Goal: Task Accomplishment & Management: Use online tool/utility

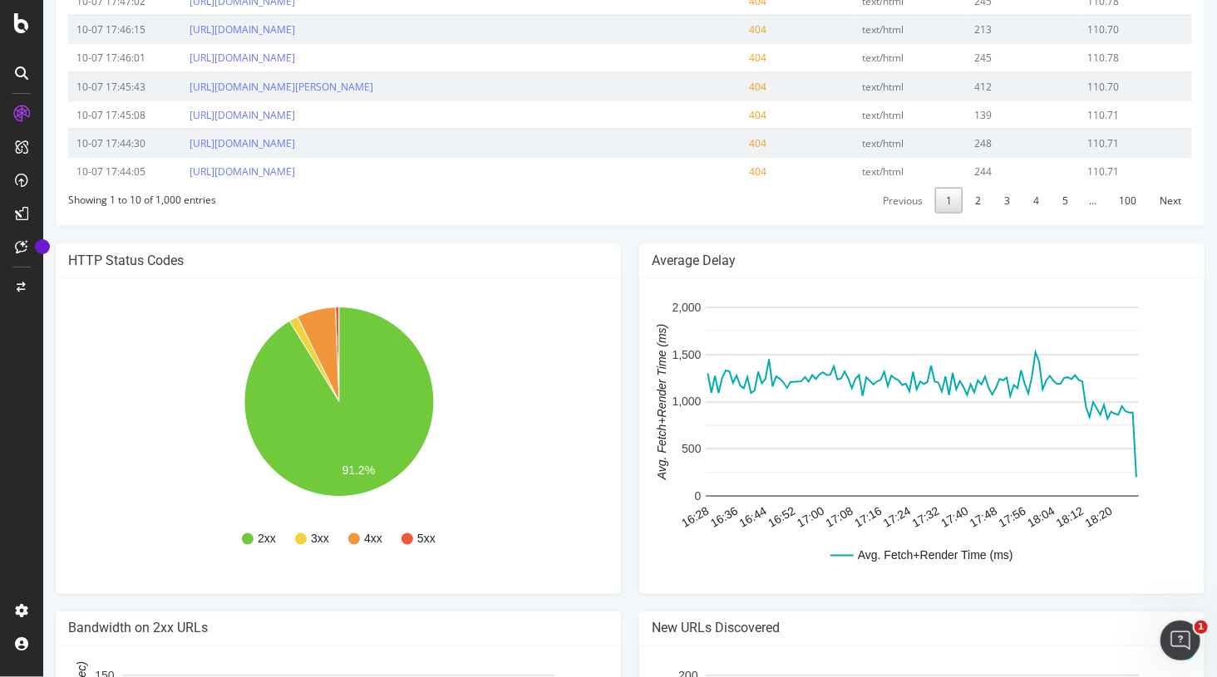
scroll to position [835, 0]
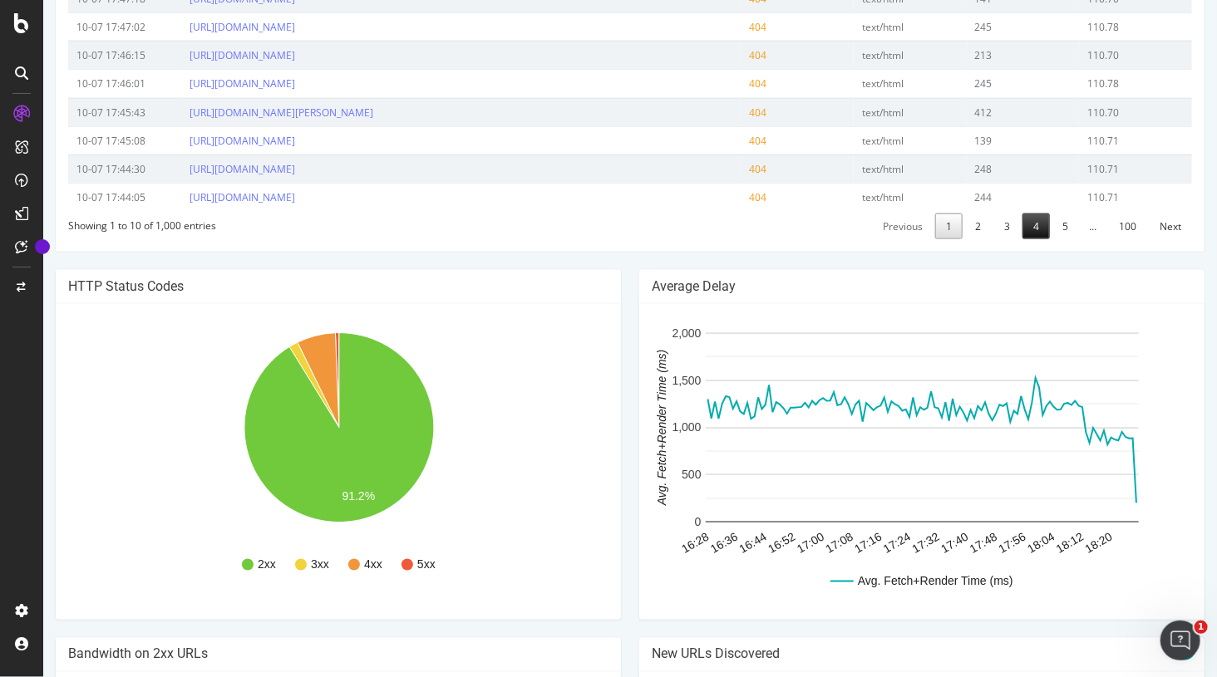
click at [1041, 239] on link "4" at bounding box center [1035, 227] width 27 height 26
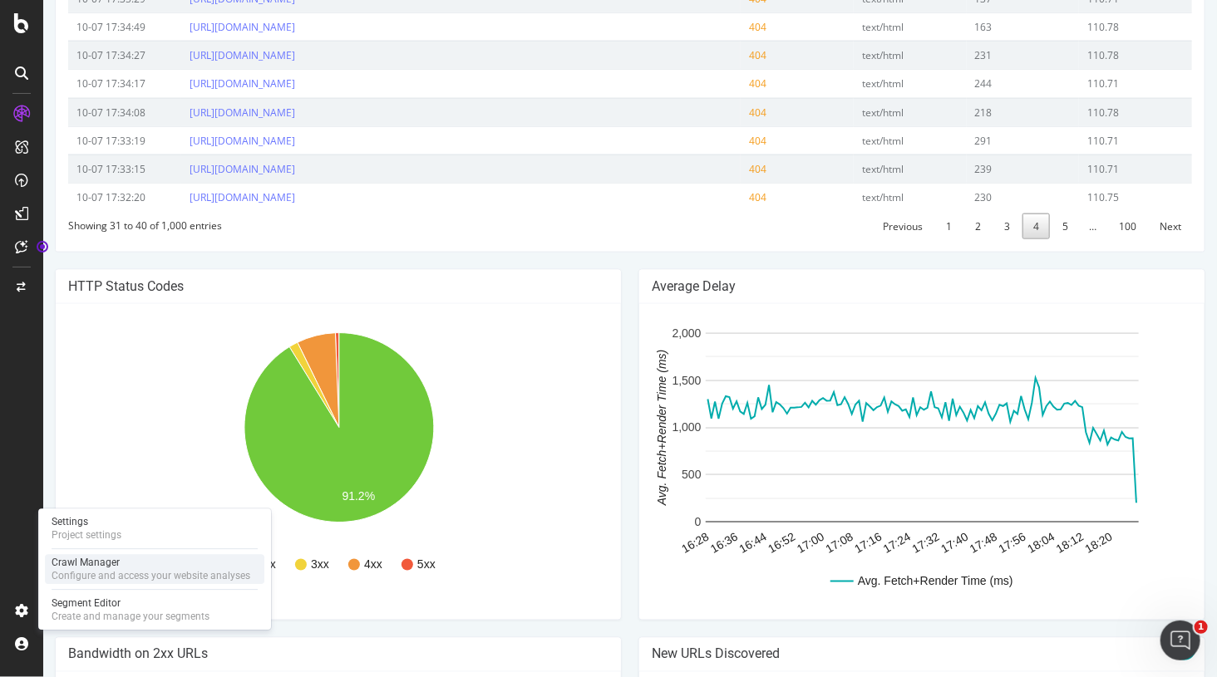
click at [97, 576] on div "Configure and access your website analyses" at bounding box center [151, 575] width 199 height 13
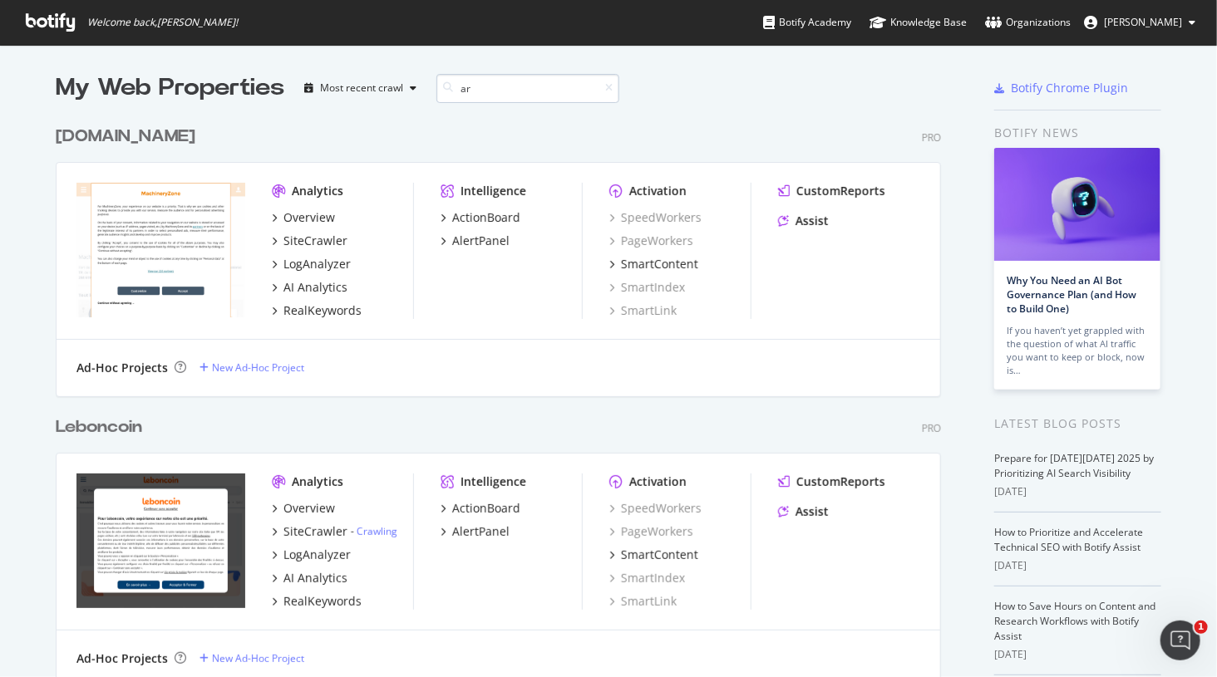
scroll to position [0, 1]
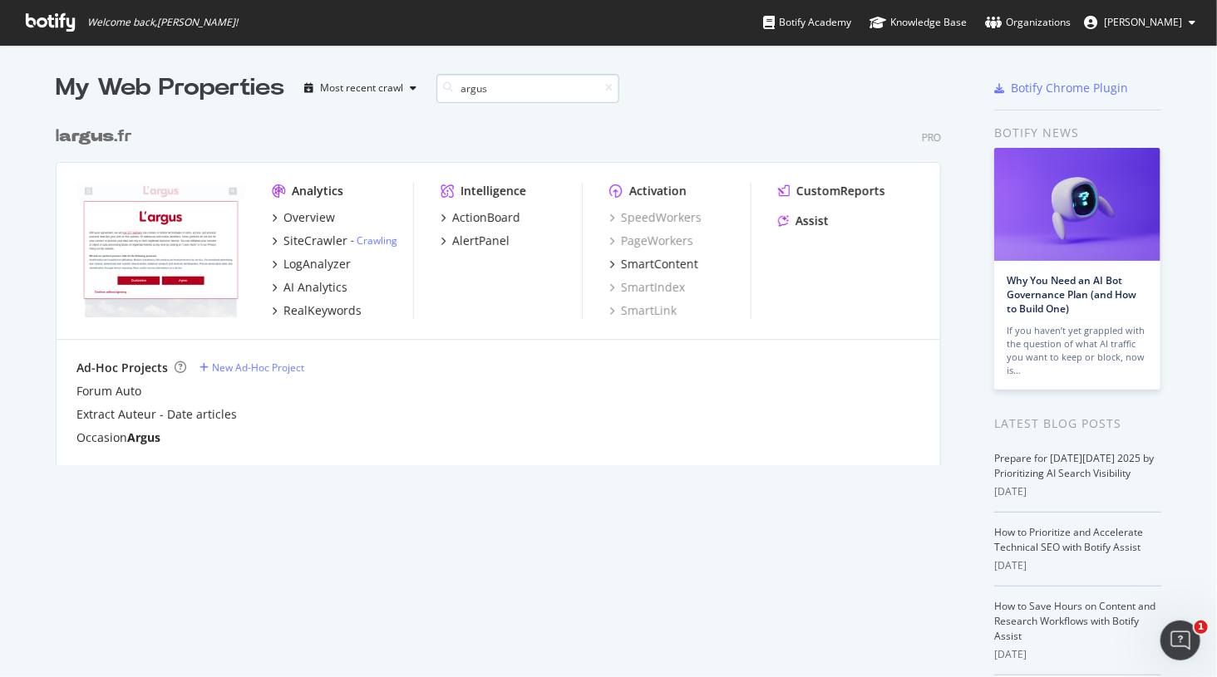
type input "argus"
click at [305, 240] on div "SiteCrawler" at bounding box center [315, 241] width 64 height 17
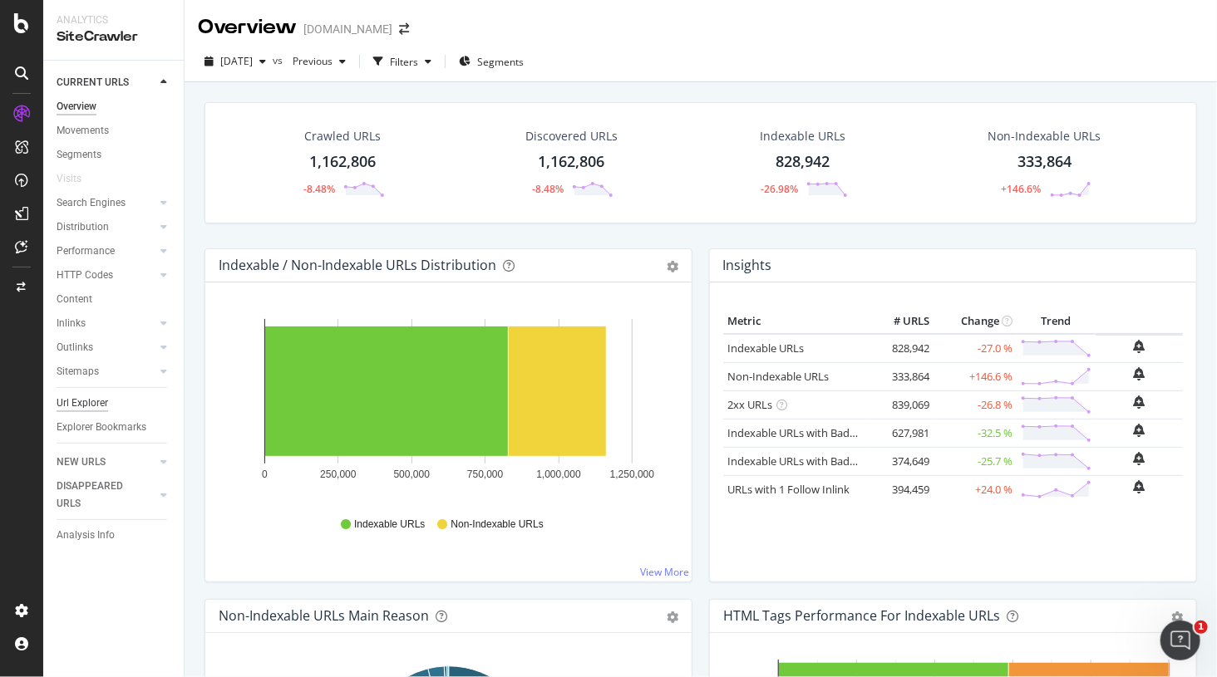
click at [89, 406] on div "Url Explorer" at bounding box center [83, 403] width 52 height 17
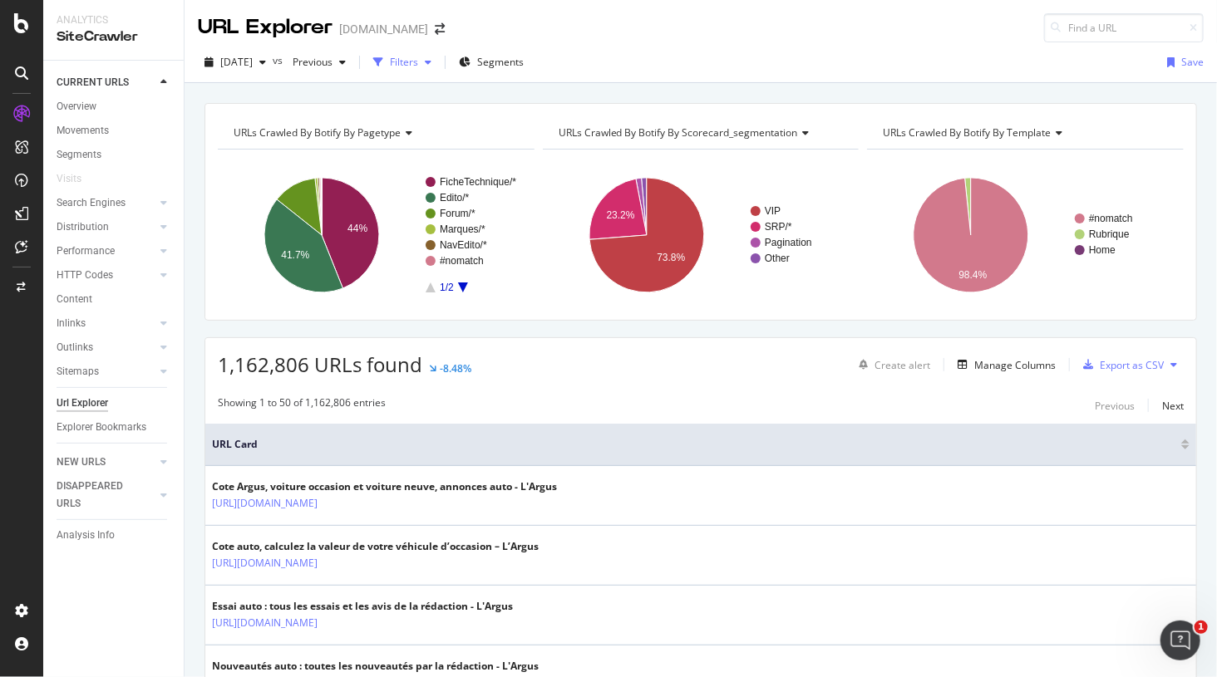
click at [431, 62] on icon "button" at bounding box center [428, 62] width 7 height 10
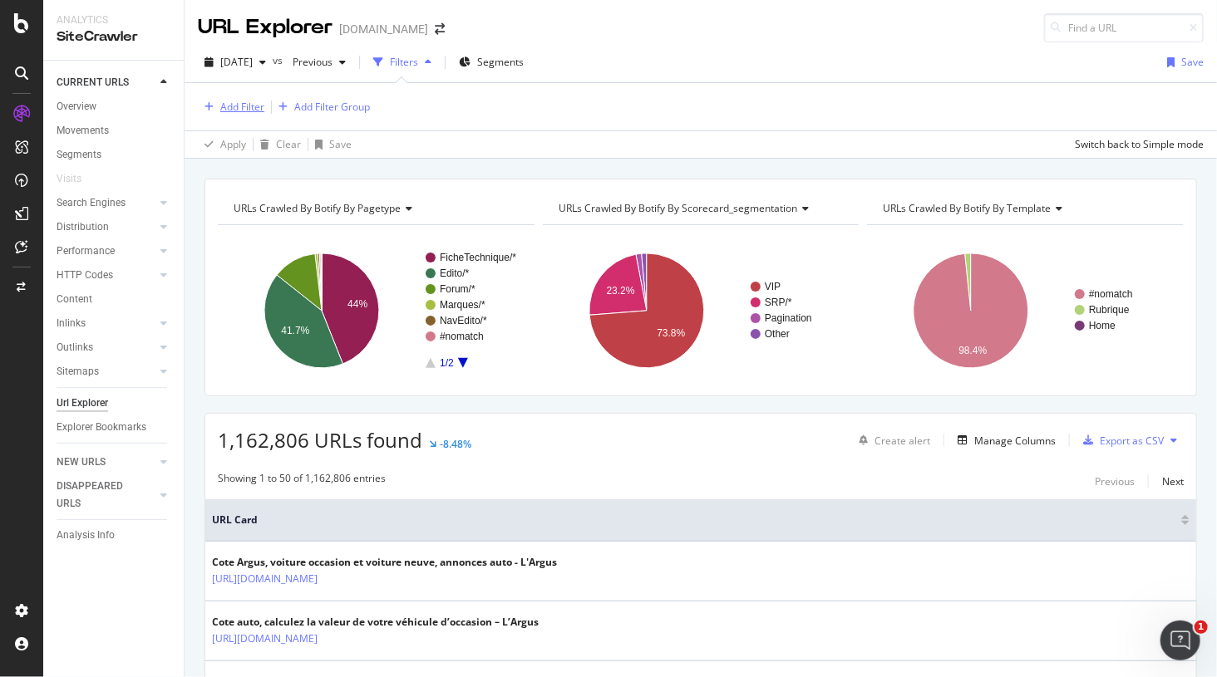
click at [255, 103] on div "Add Filter" at bounding box center [242, 107] width 44 height 14
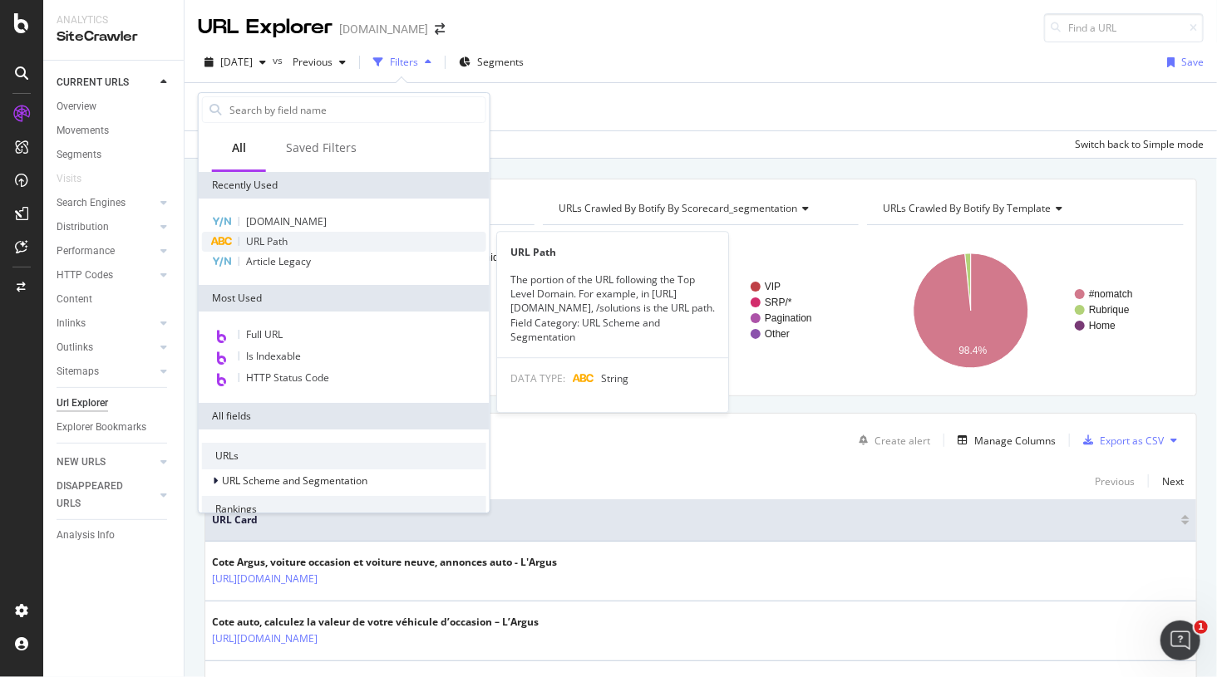
click at [264, 239] on span "URL Path" at bounding box center [267, 241] width 42 height 14
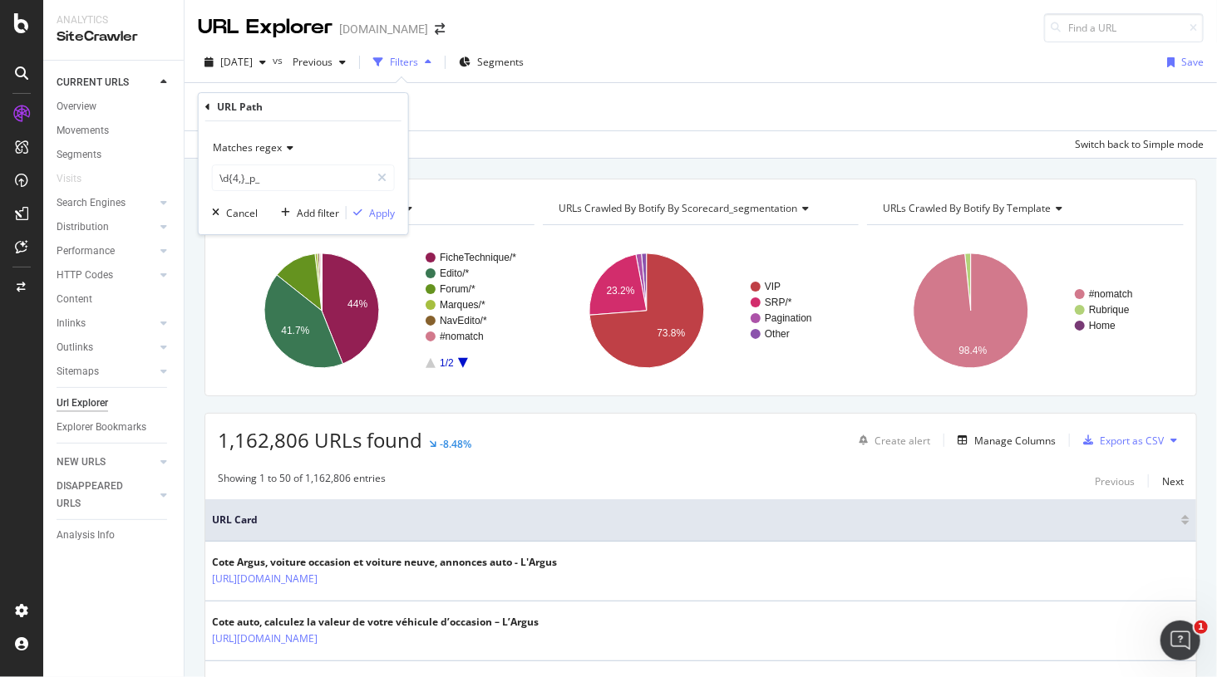
click at [284, 148] on icon at bounding box center [288, 148] width 12 height 10
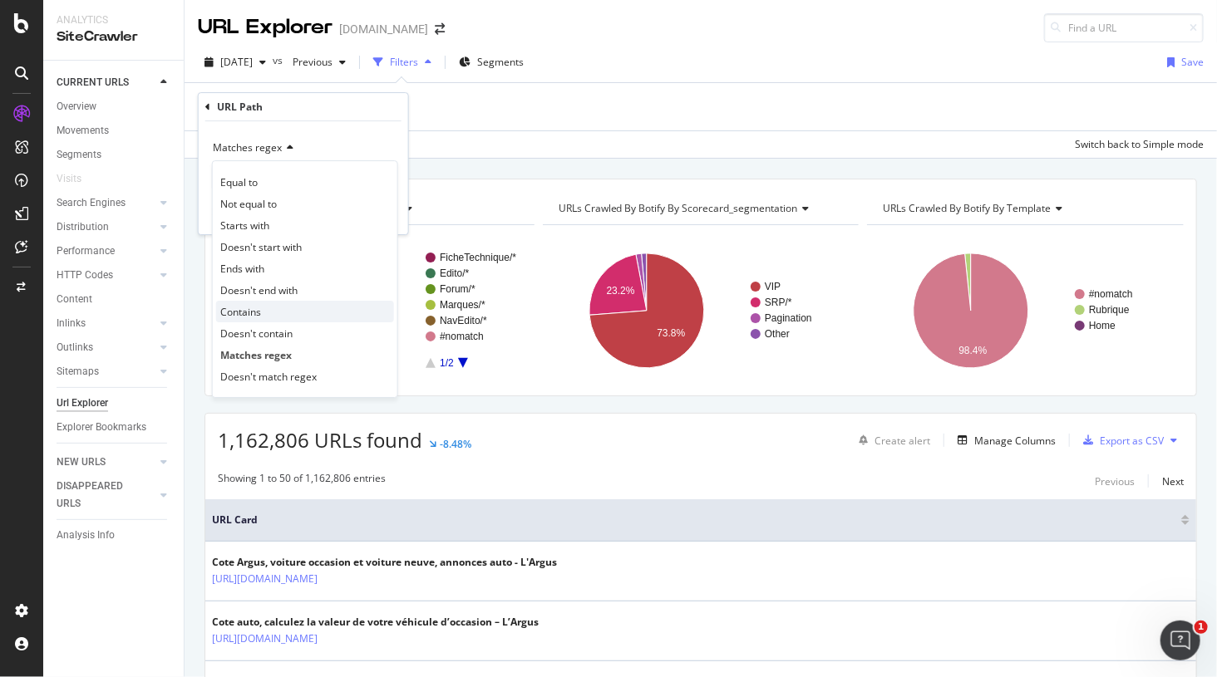
click at [273, 309] on div "Contains" at bounding box center [305, 312] width 178 height 22
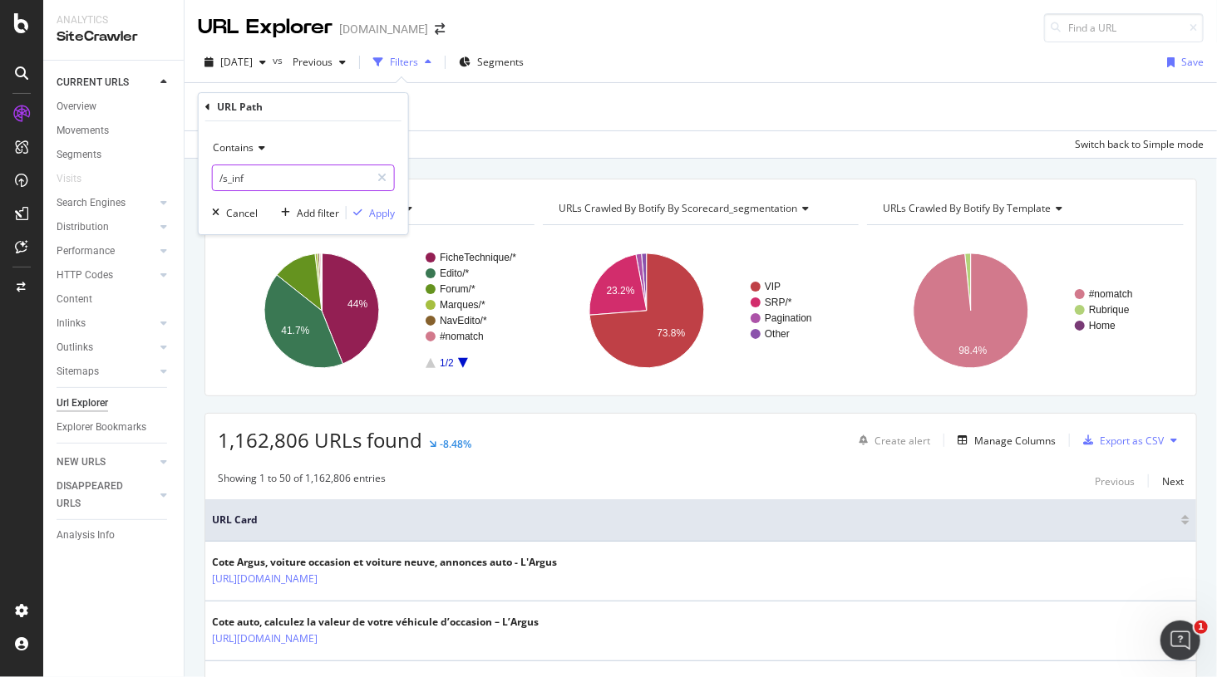
type input "/s_info"
click at [372, 213] on div "Apply" at bounding box center [382, 213] width 26 height 14
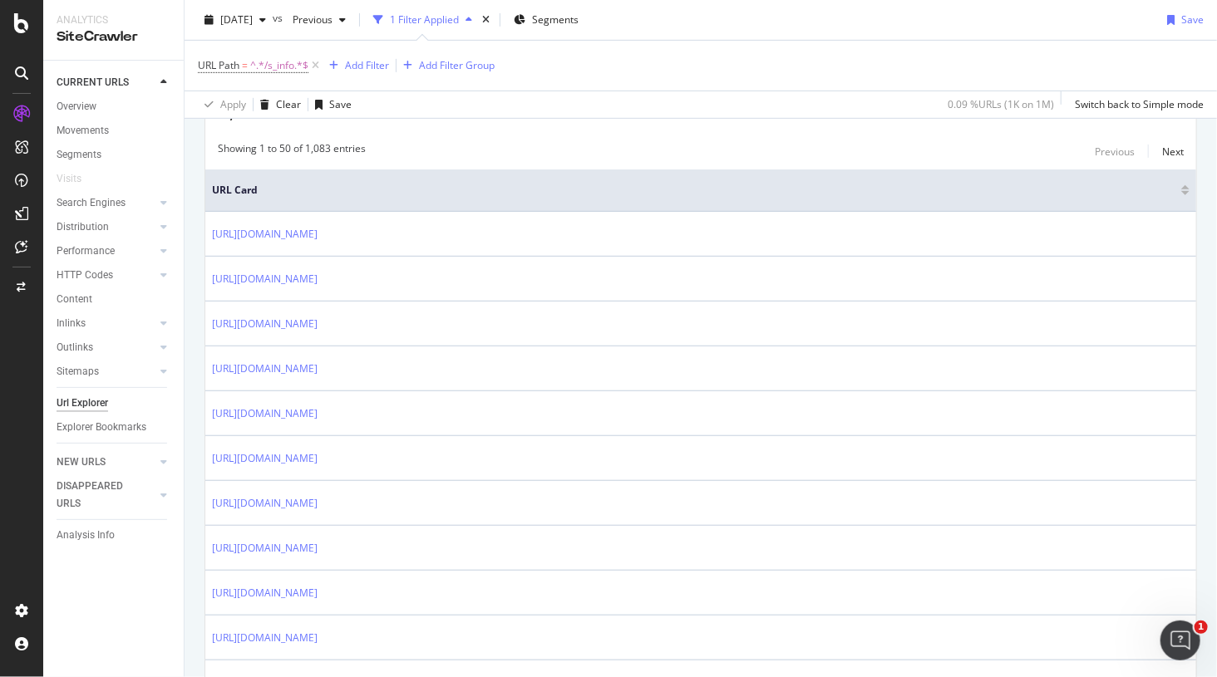
scroll to position [359, 0]
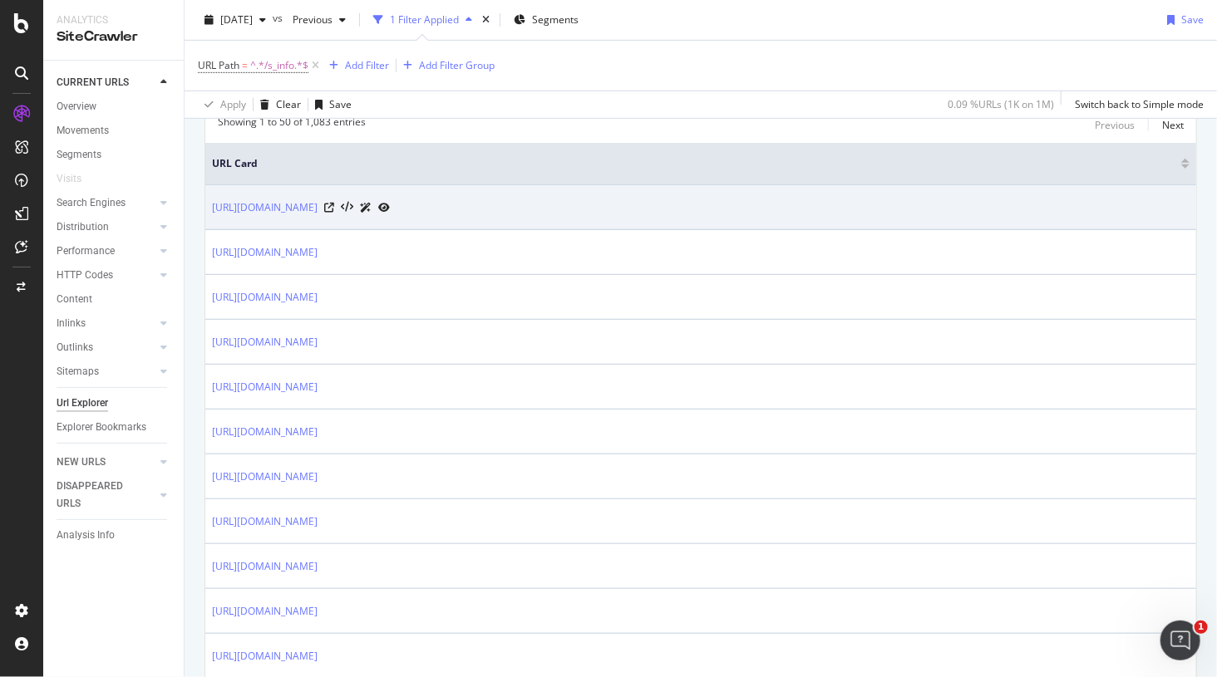
click at [390, 204] on icon at bounding box center [384, 208] width 12 height 10
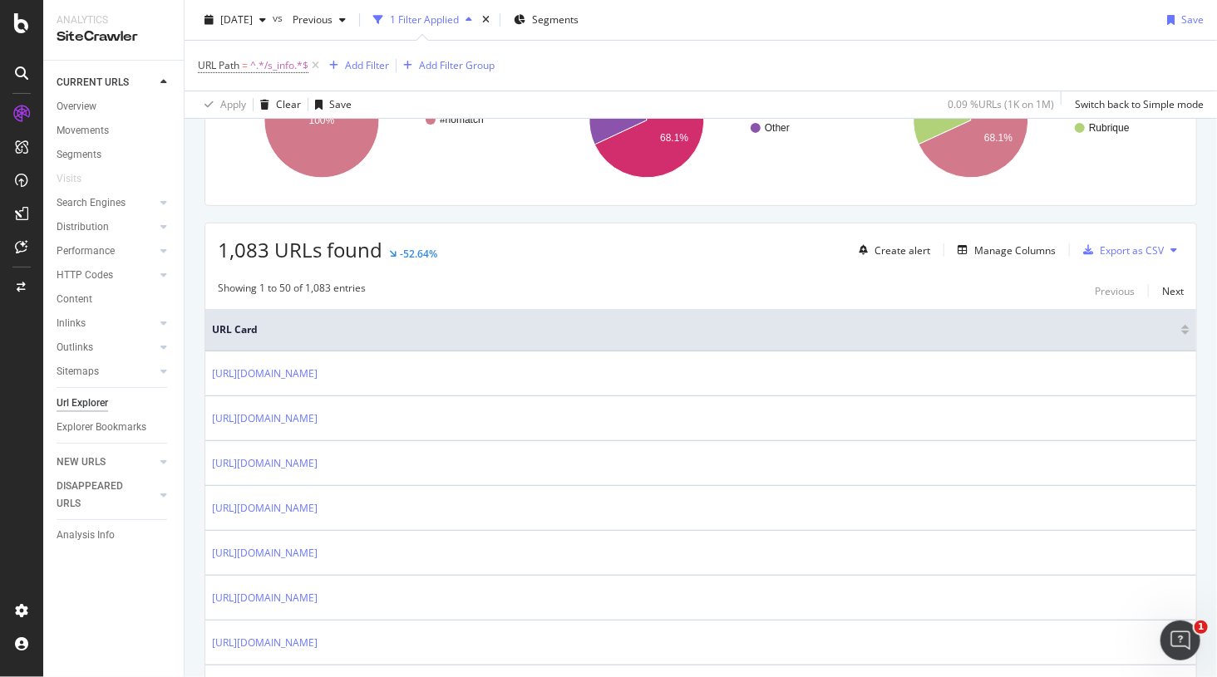
scroll to position [277, 0]
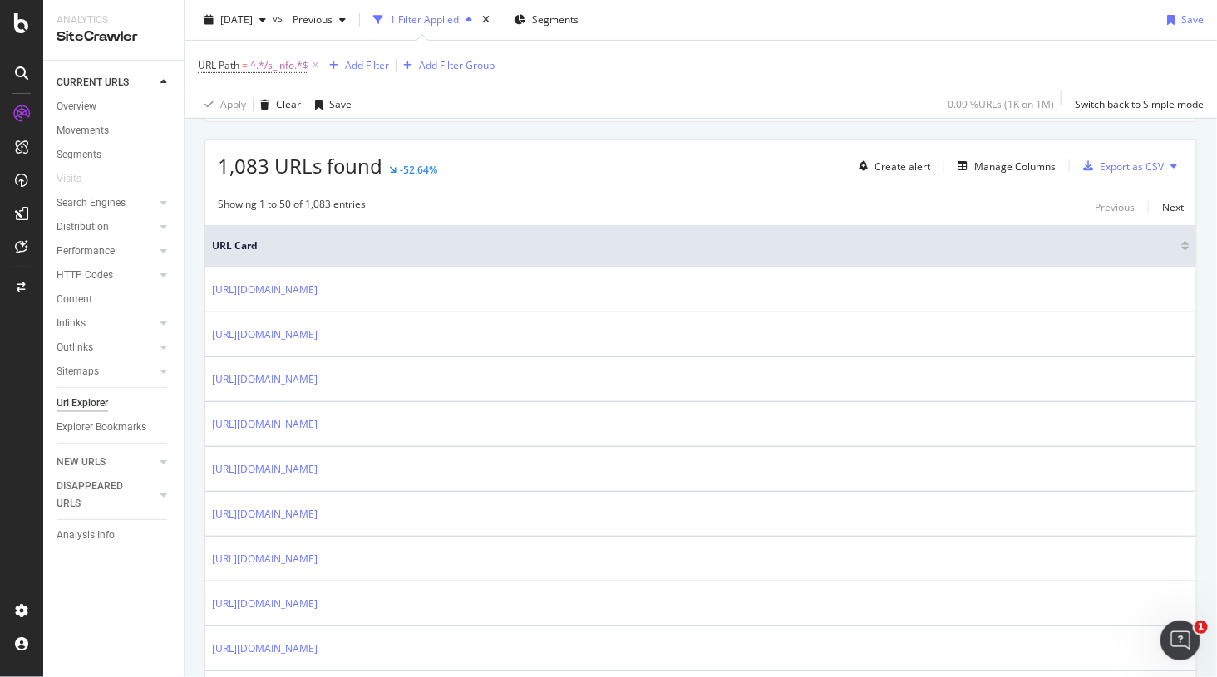
click at [1186, 247] on div at bounding box center [1185, 249] width 8 height 4
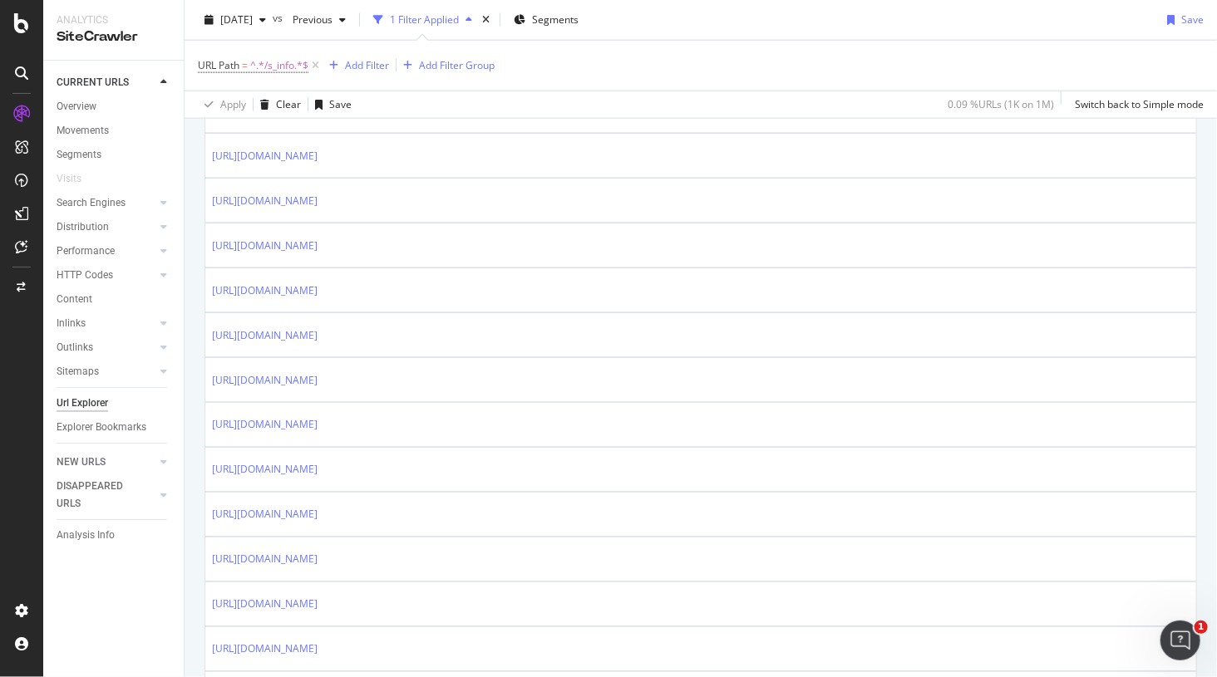
scroll to position [1011, 0]
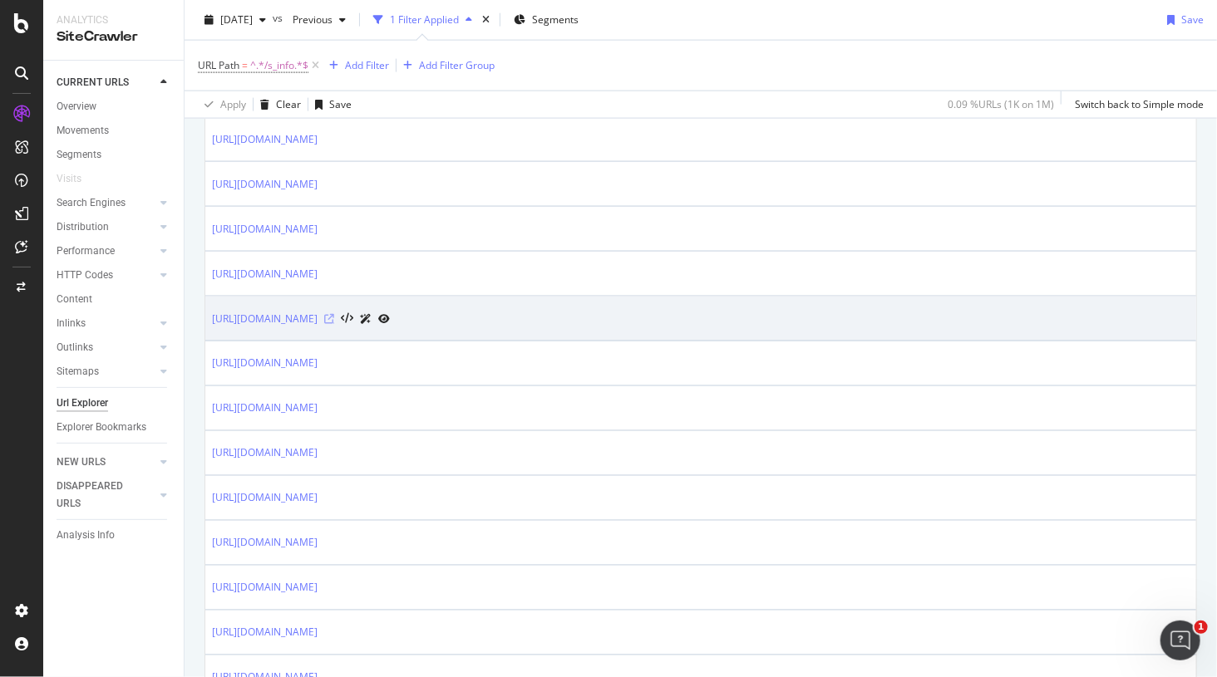
click at [334, 314] on icon at bounding box center [329, 319] width 10 height 10
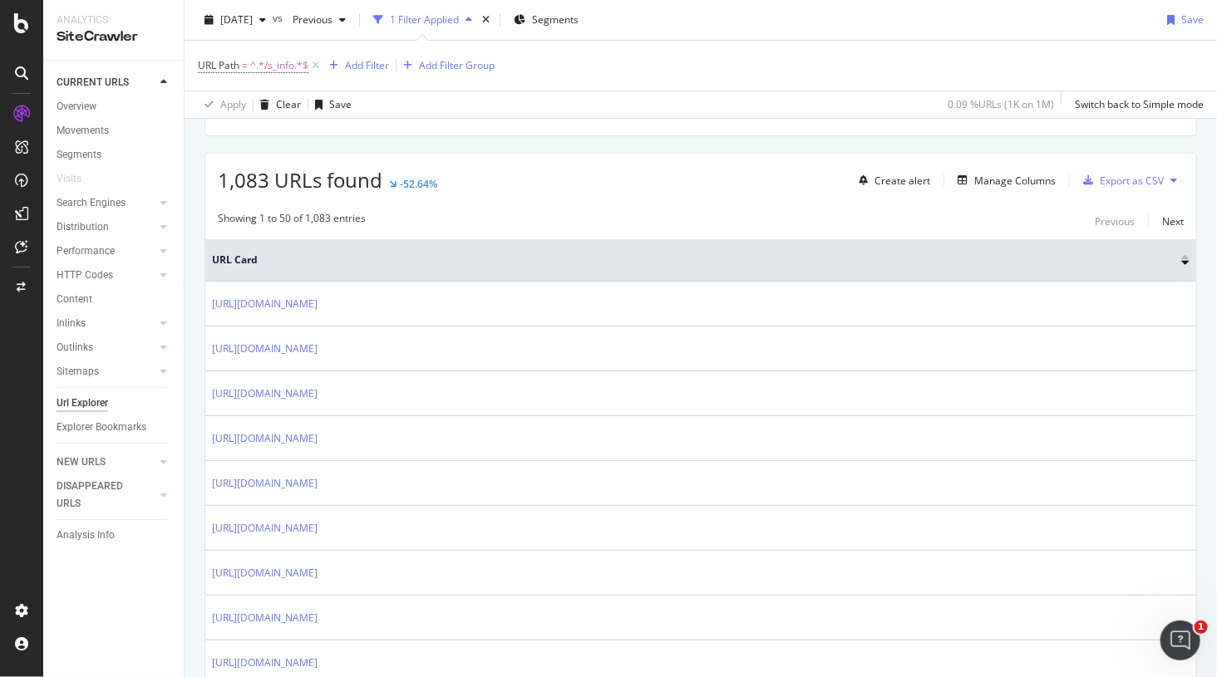
scroll to position [262, 0]
click at [1175, 179] on icon at bounding box center [1173, 181] width 7 height 10
click at [977, 226] on div "Showing 1 to 50 of 1,083 entries Previous Next" at bounding box center [700, 222] width 991 height 20
click at [1121, 176] on div "Export as CSV" at bounding box center [1132, 182] width 64 height 14
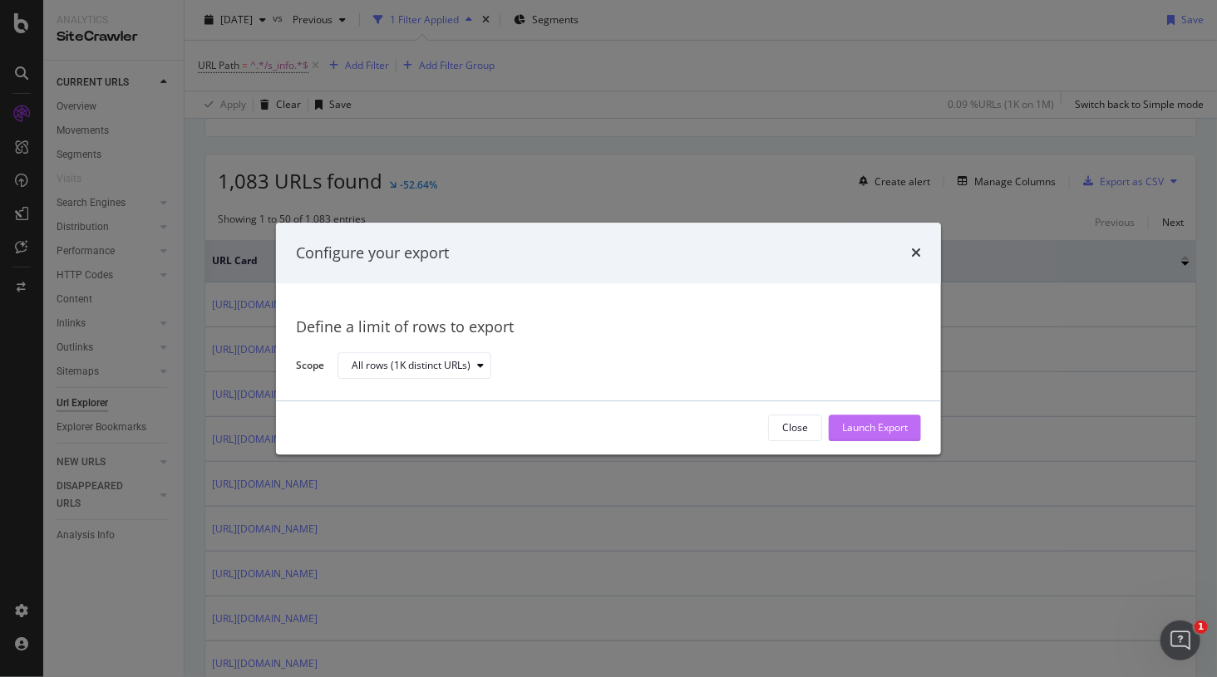
click at [859, 422] on div "Launch Export" at bounding box center [875, 428] width 66 height 14
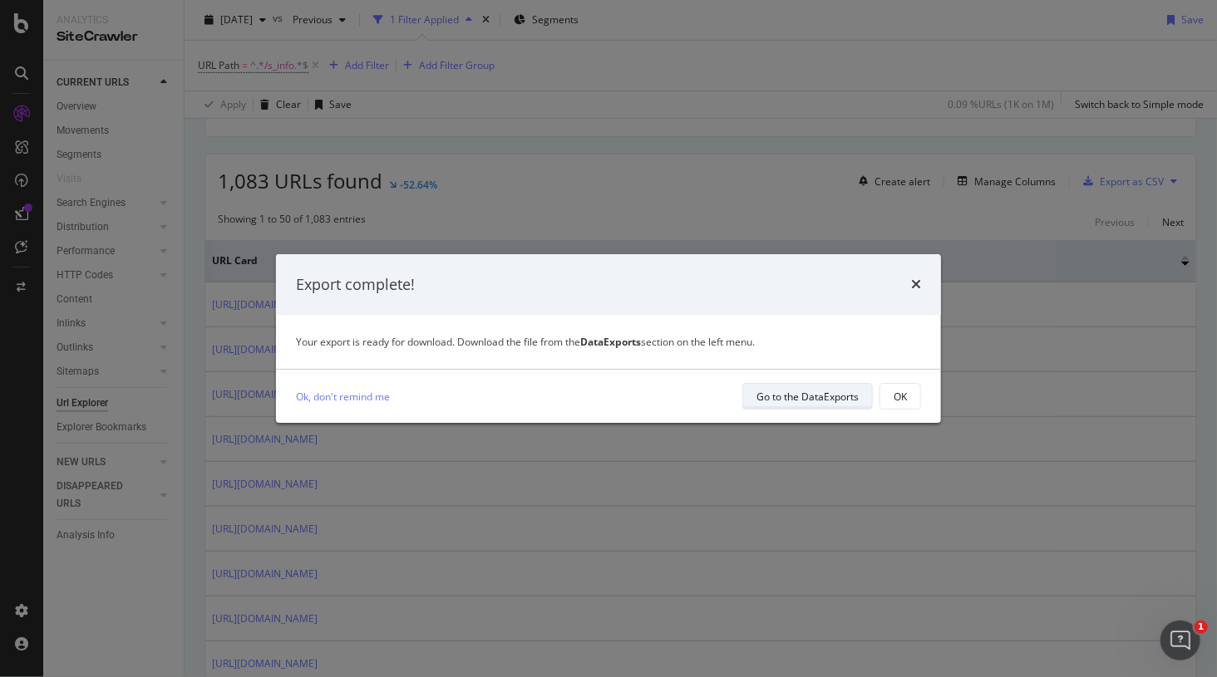
click at [802, 403] on div "Go to the DataExports" at bounding box center [807, 397] width 102 height 14
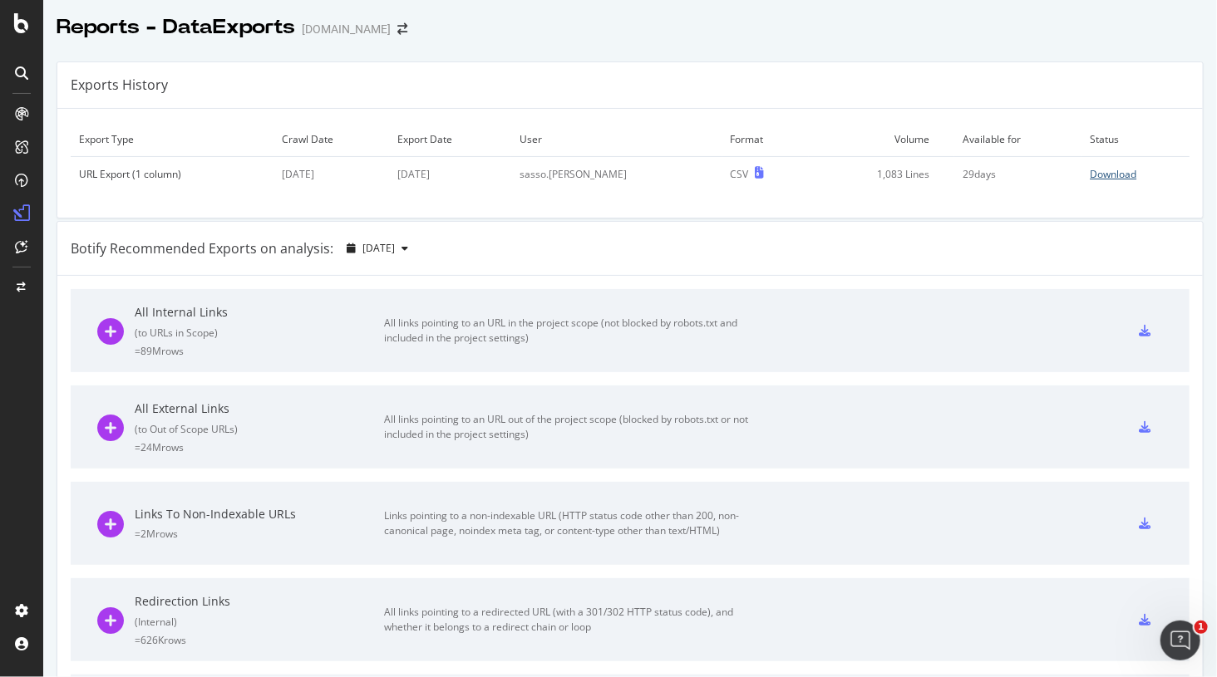
click at [1116, 170] on div "Download" at bounding box center [1113, 174] width 47 height 14
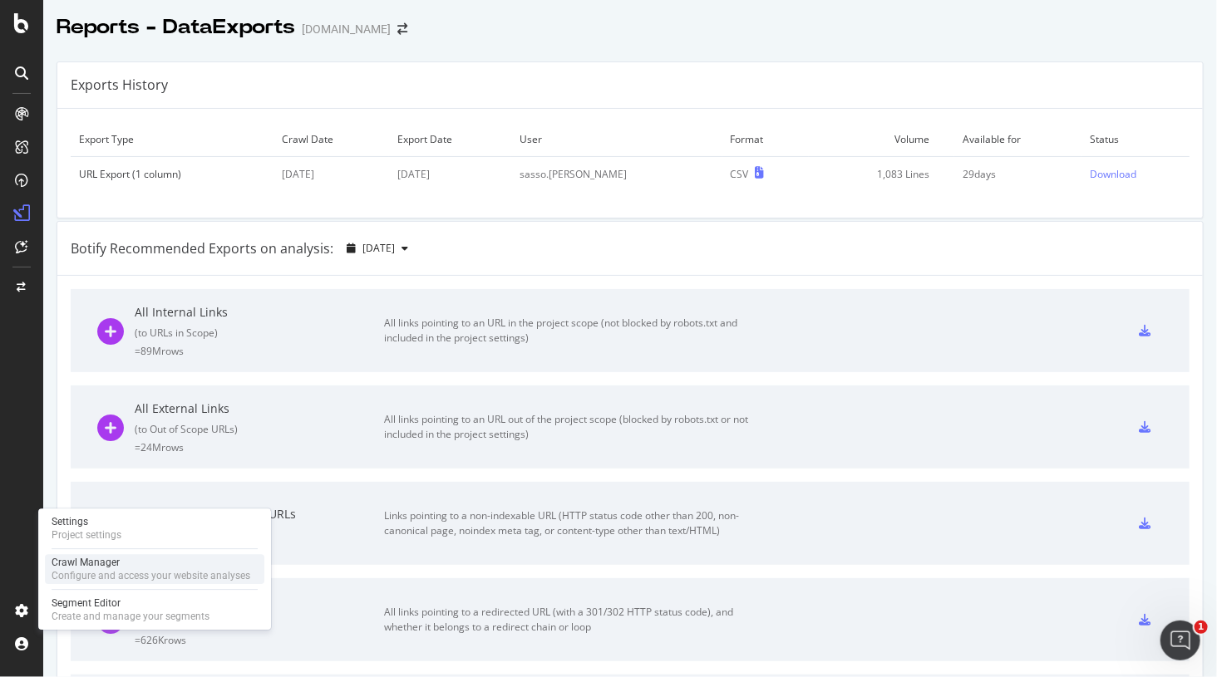
click at [87, 567] on div "Crawl Manager" at bounding box center [151, 562] width 199 height 13
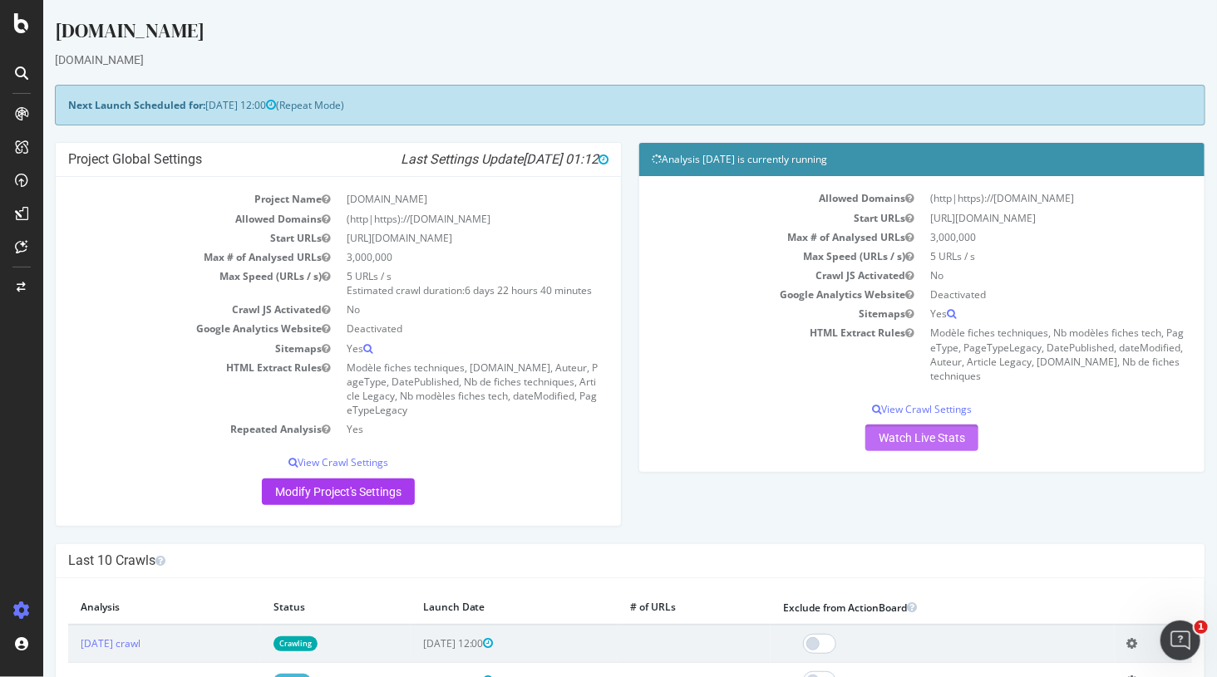
click at [897, 431] on link "Watch Live Stats" at bounding box center [920, 438] width 113 height 27
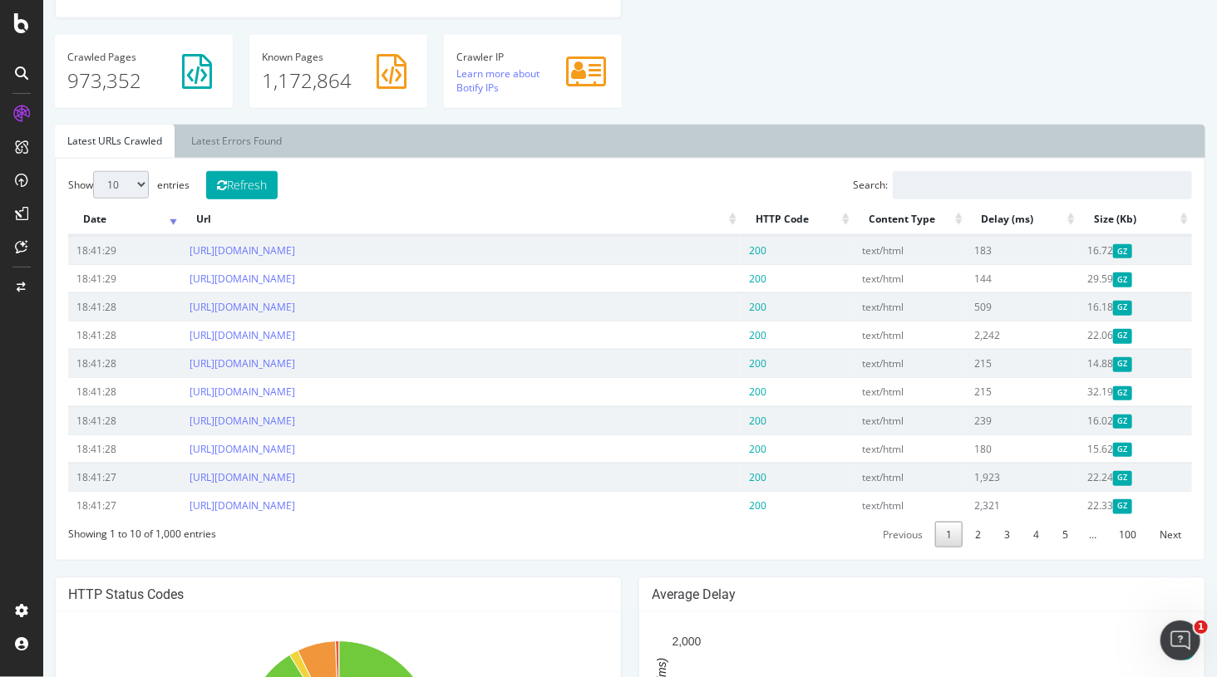
scroll to position [520, 0]
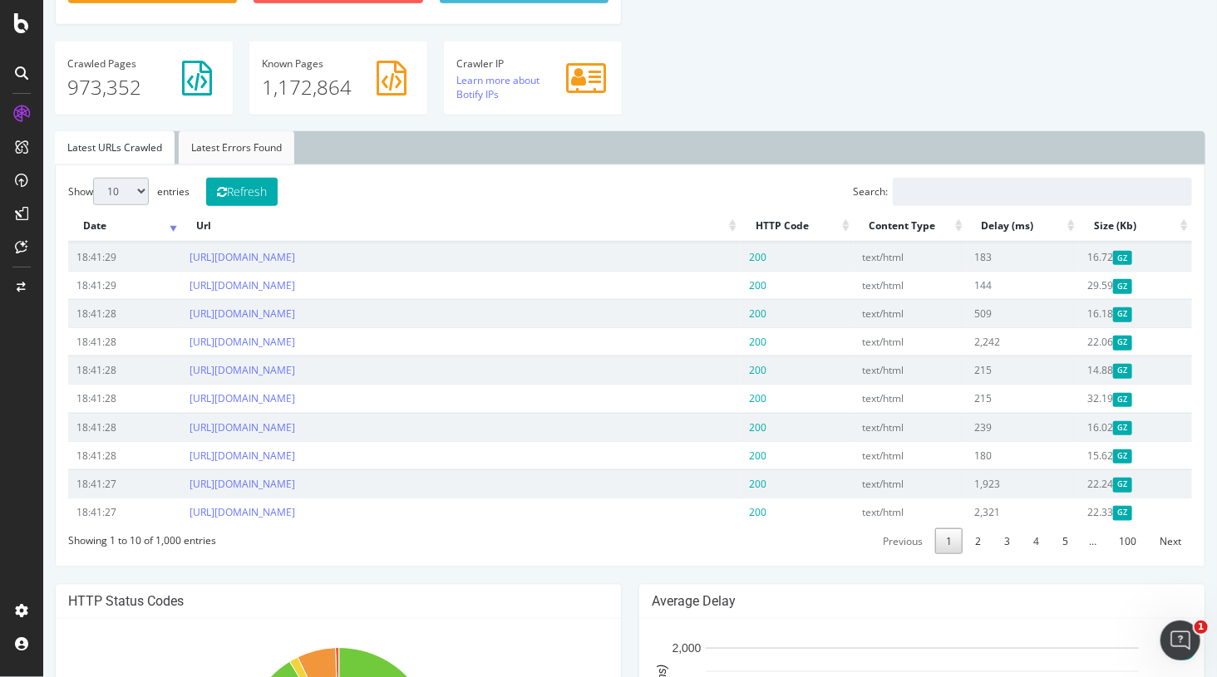
click at [241, 136] on link "Latest Errors Found" at bounding box center [236, 147] width 116 height 33
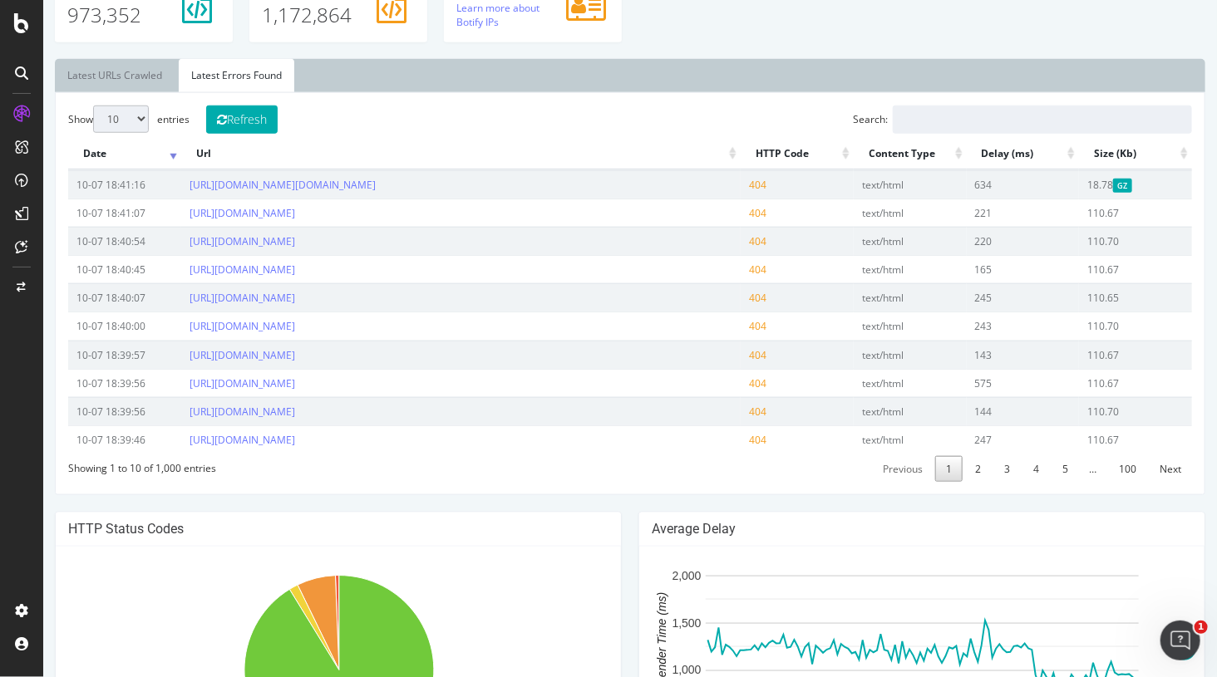
scroll to position [596, 0]
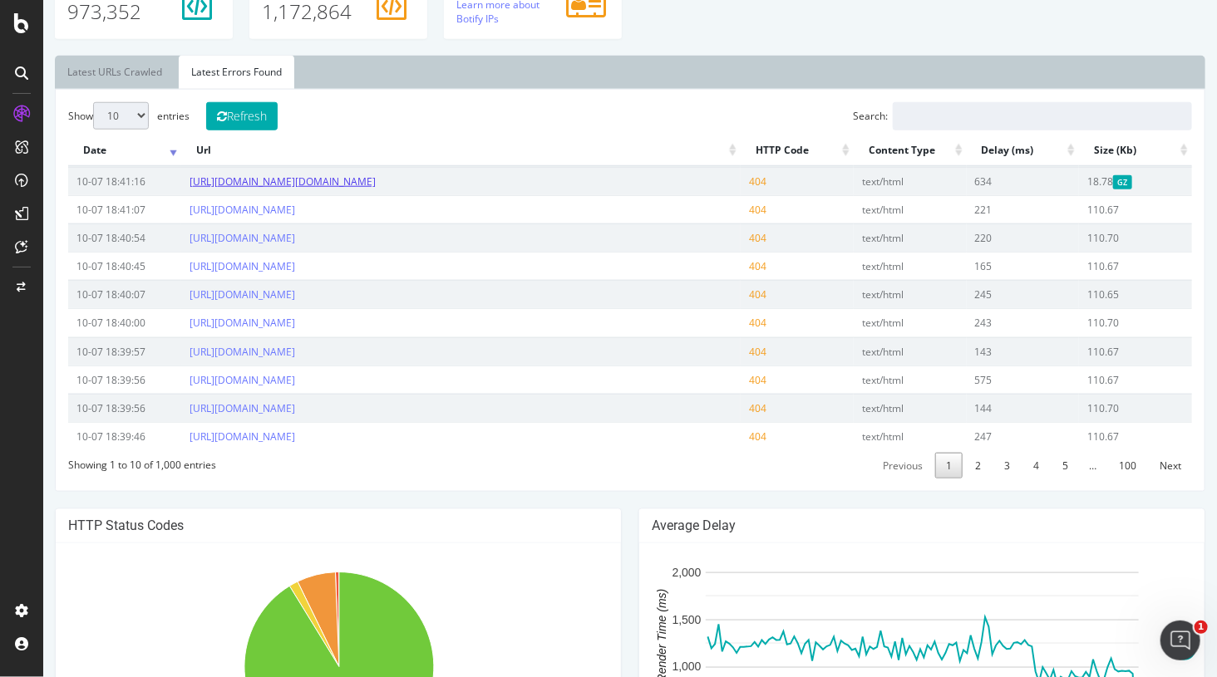
click at [375, 189] on link "https://www.largus.fr/actualite-automobile/essai-peugeot-2008-restyle-test-du-2…" at bounding box center [282, 182] width 186 height 14
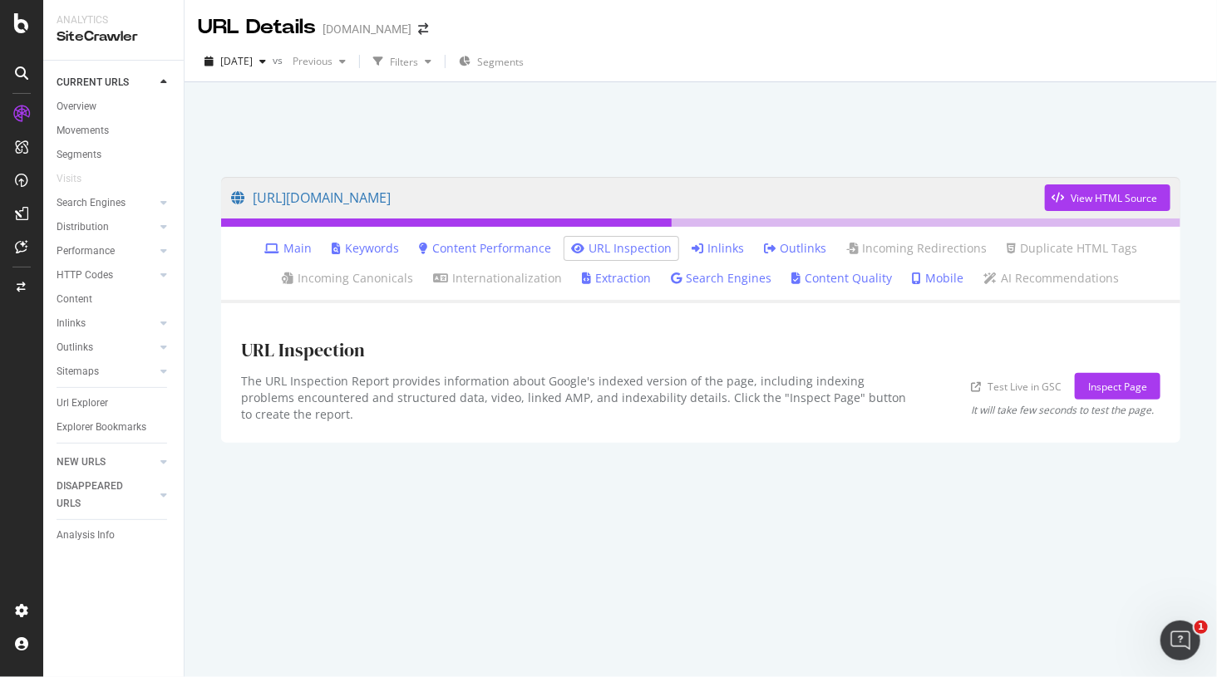
click at [730, 245] on link "Inlinks" at bounding box center [718, 248] width 52 height 17
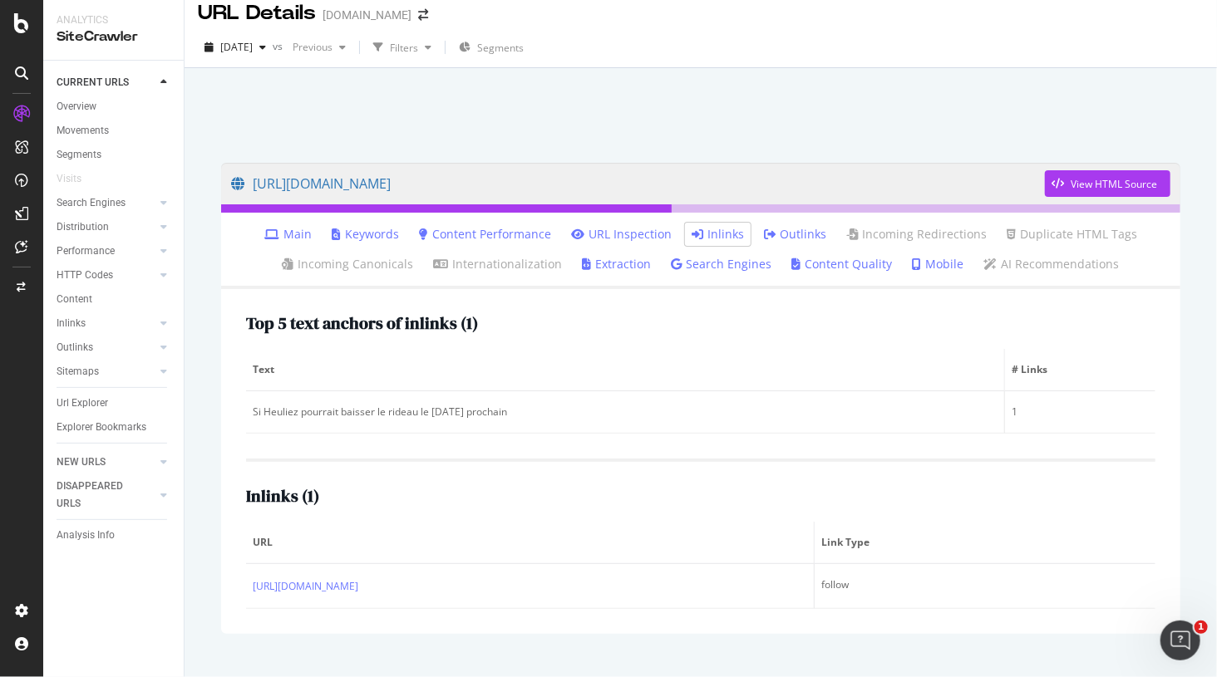
scroll to position [43, 0]
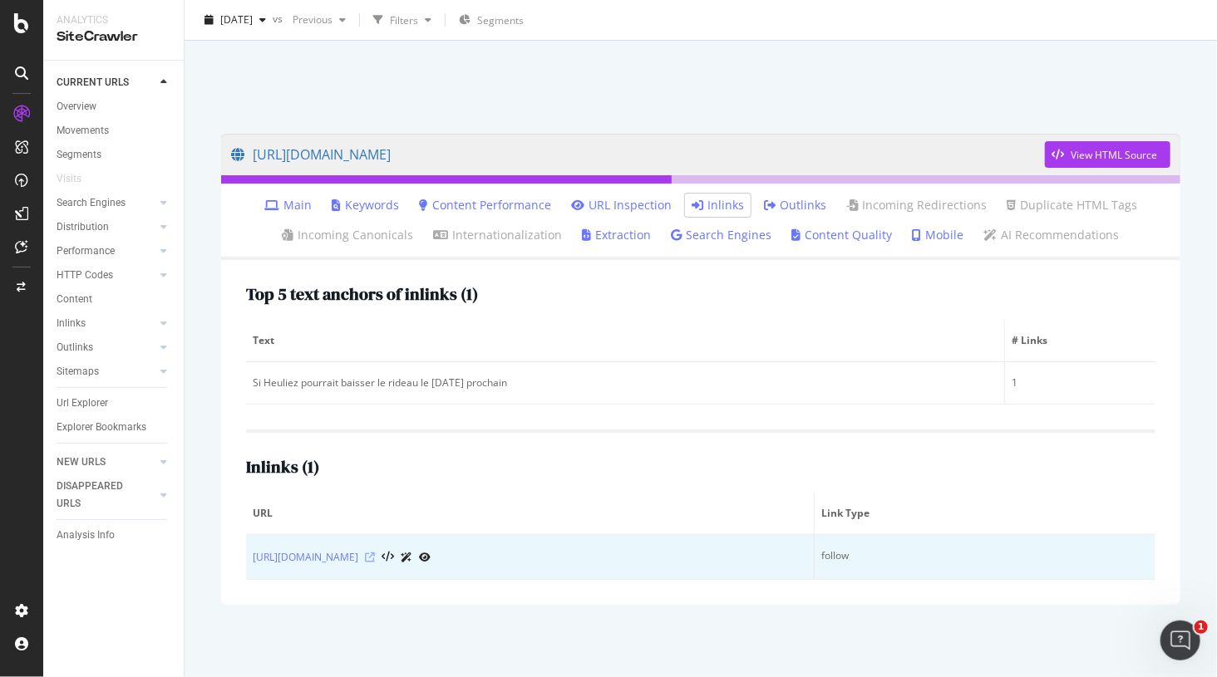
click at [375, 554] on icon at bounding box center [370, 558] width 10 height 10
